Goal: Information Seeking & Learning: Learn about a topic

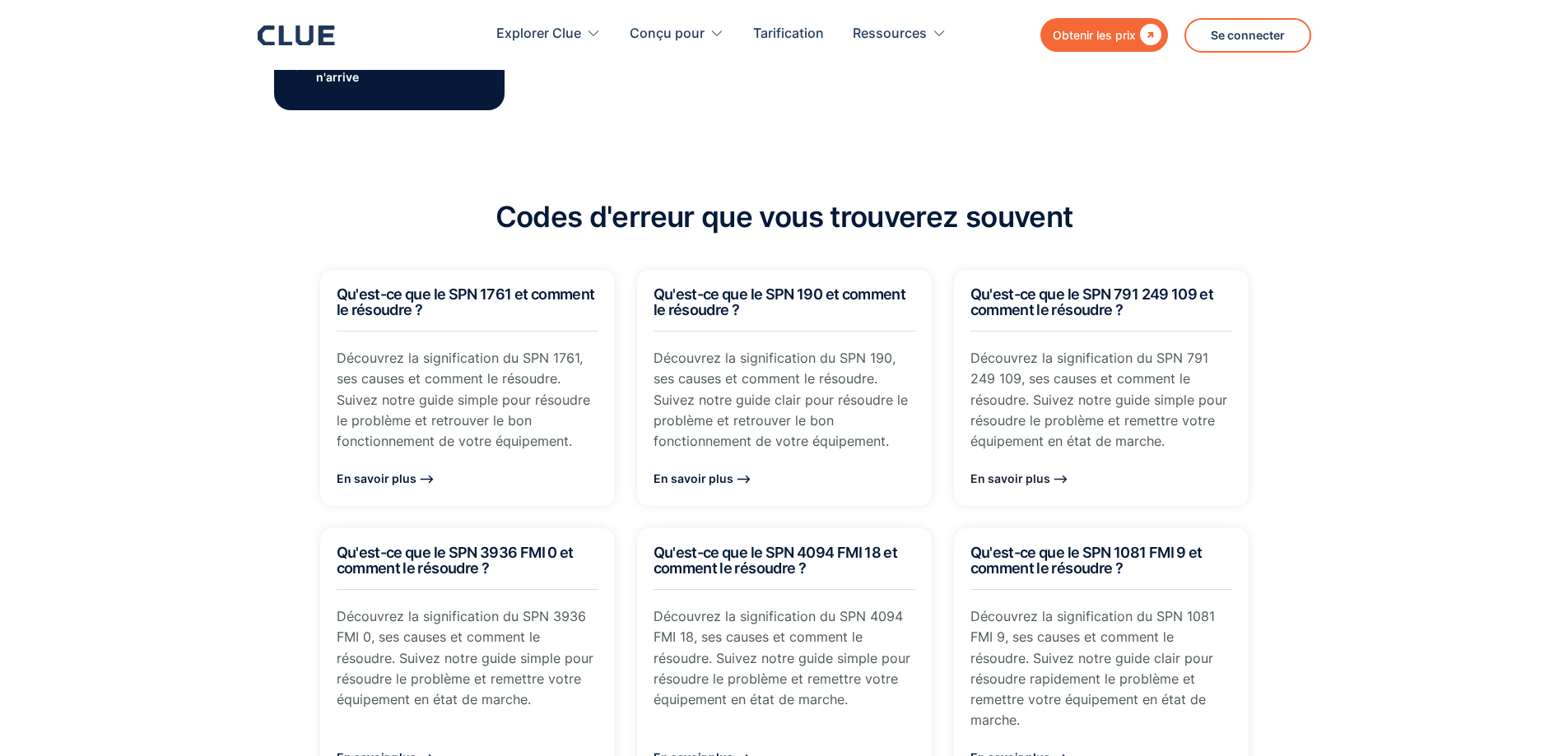
scroll to position [1251, 0]
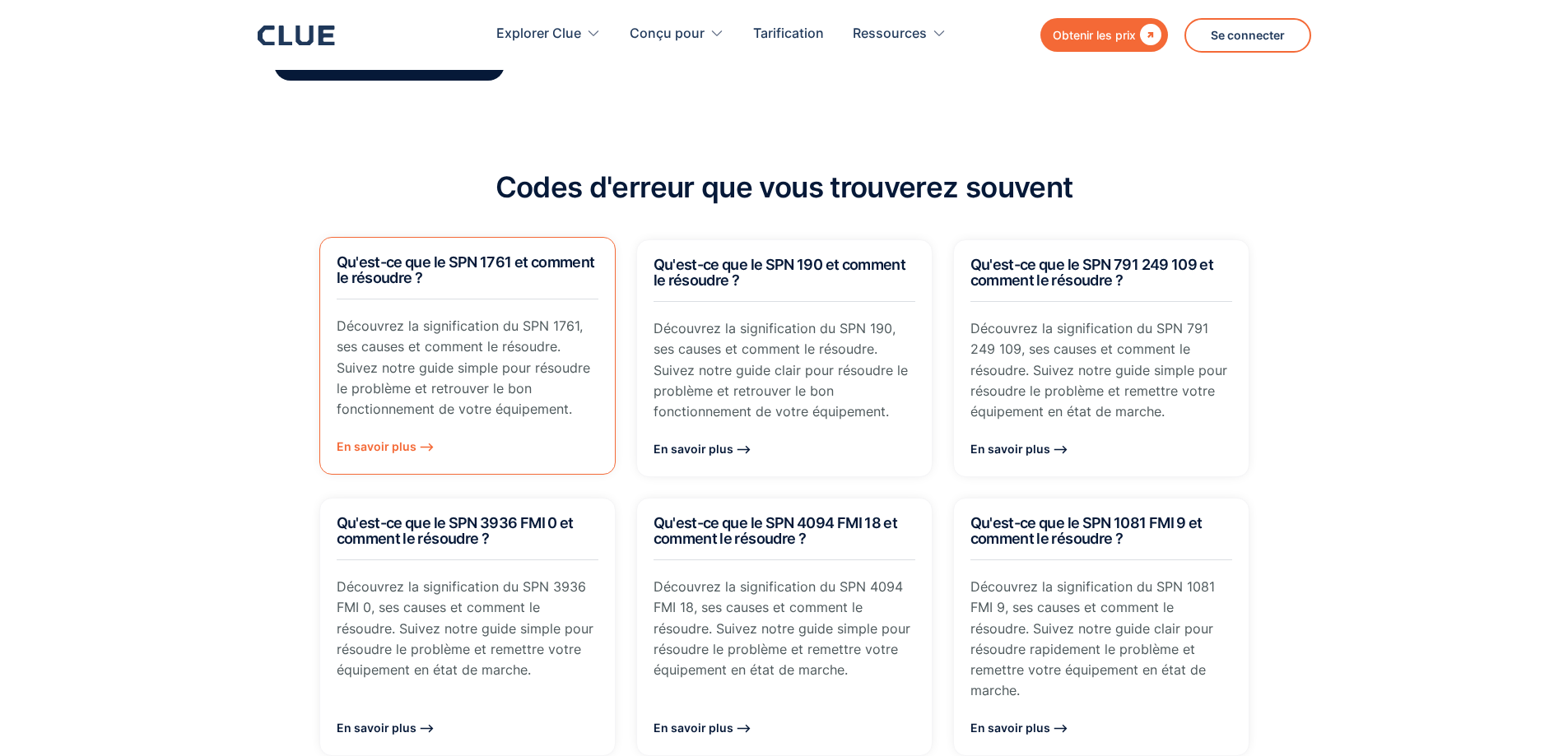
click at [506, 405] on link "Qu'est-ce que le SPN 1761 et comment le résoudre ? Découvrez la signification d…" at bounding box center [468, 355] width 296 height 237
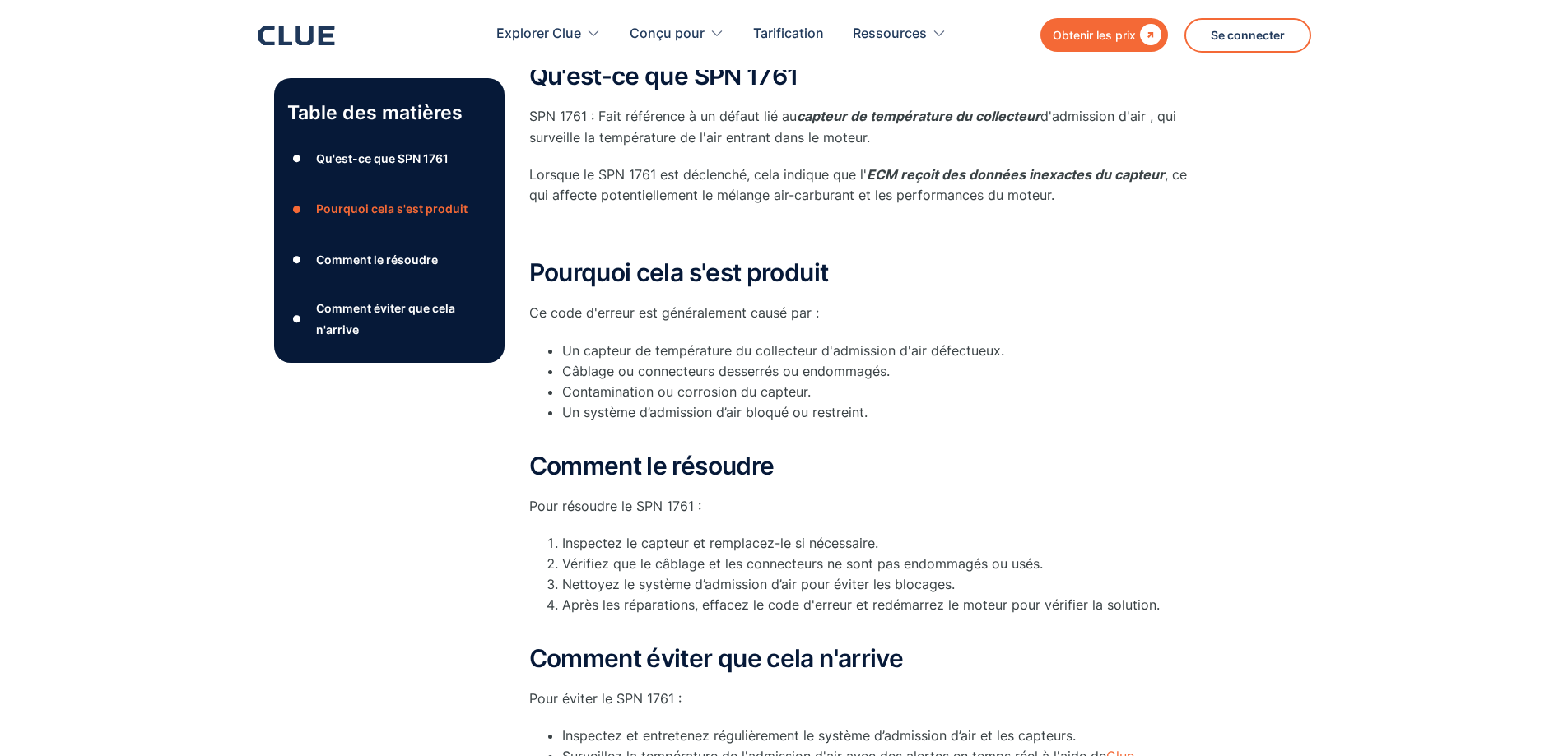
scroll to position [329, 0]
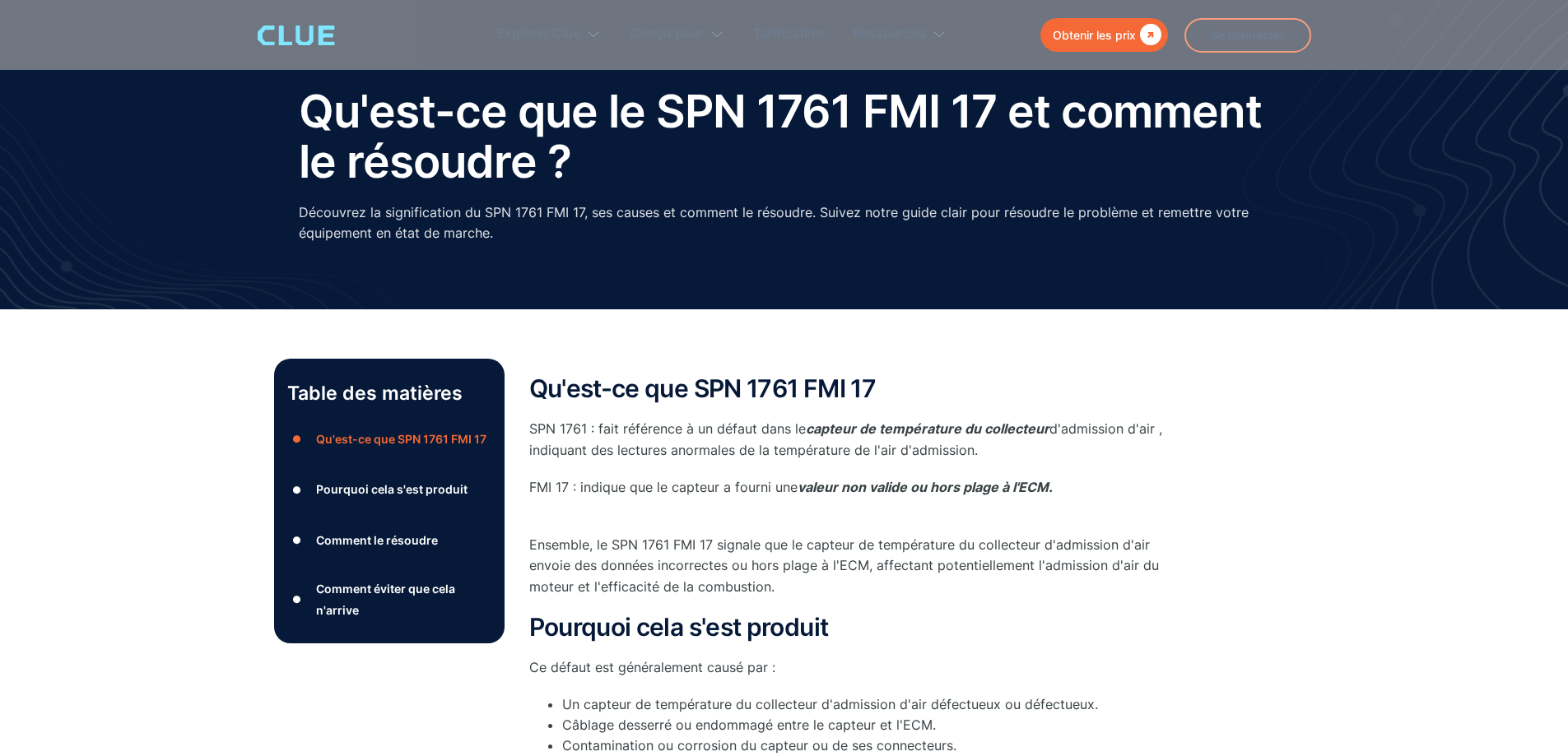
scroll to position [82, 0]
